Goal: Find specific page/section

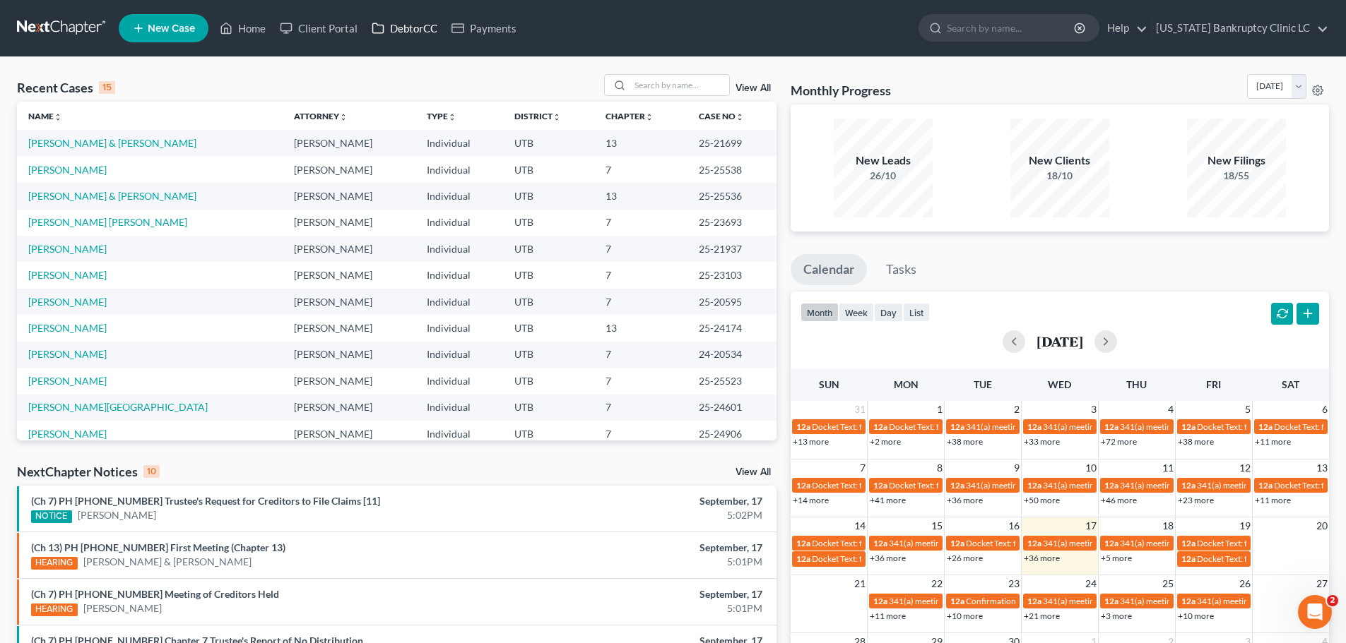
click at [419, 24] on link "DebtorCC" at bounding box center [404, 28] width 80 height 25
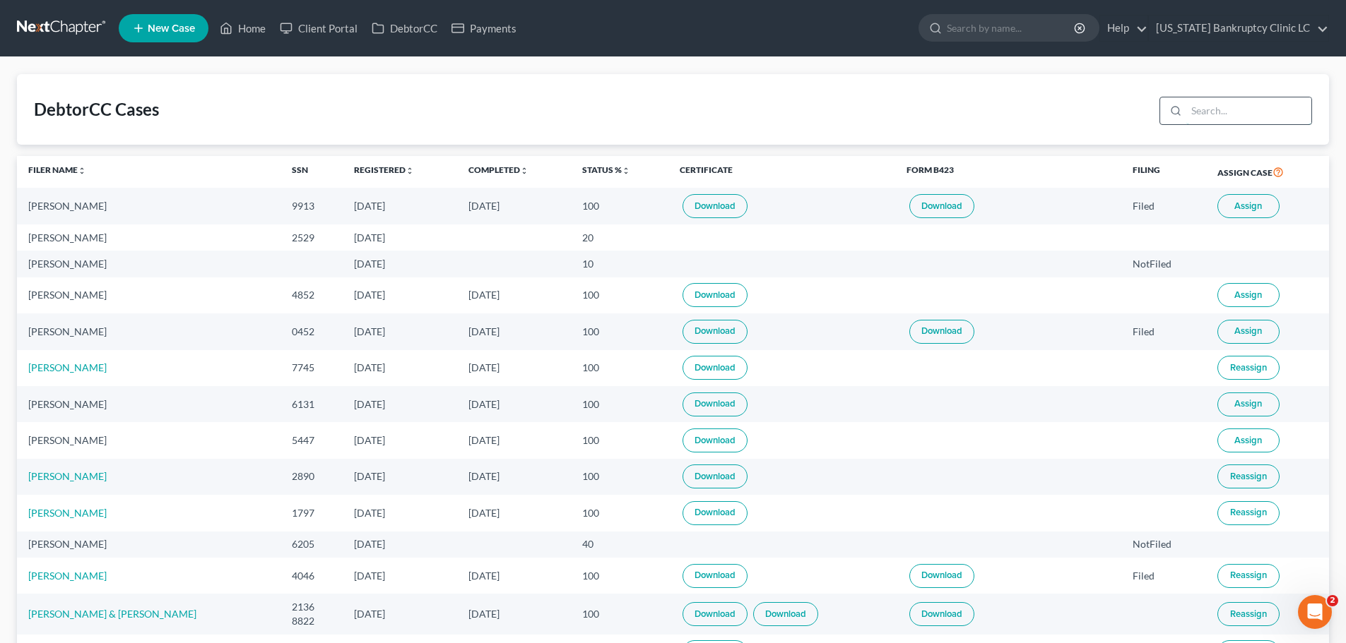
click at [1223, 109] on input "search" at bounding box center [1248, 110] width 125 height 27
type input "gabriel"
